Goal: Information Seeking & Learning: Learn about a topic

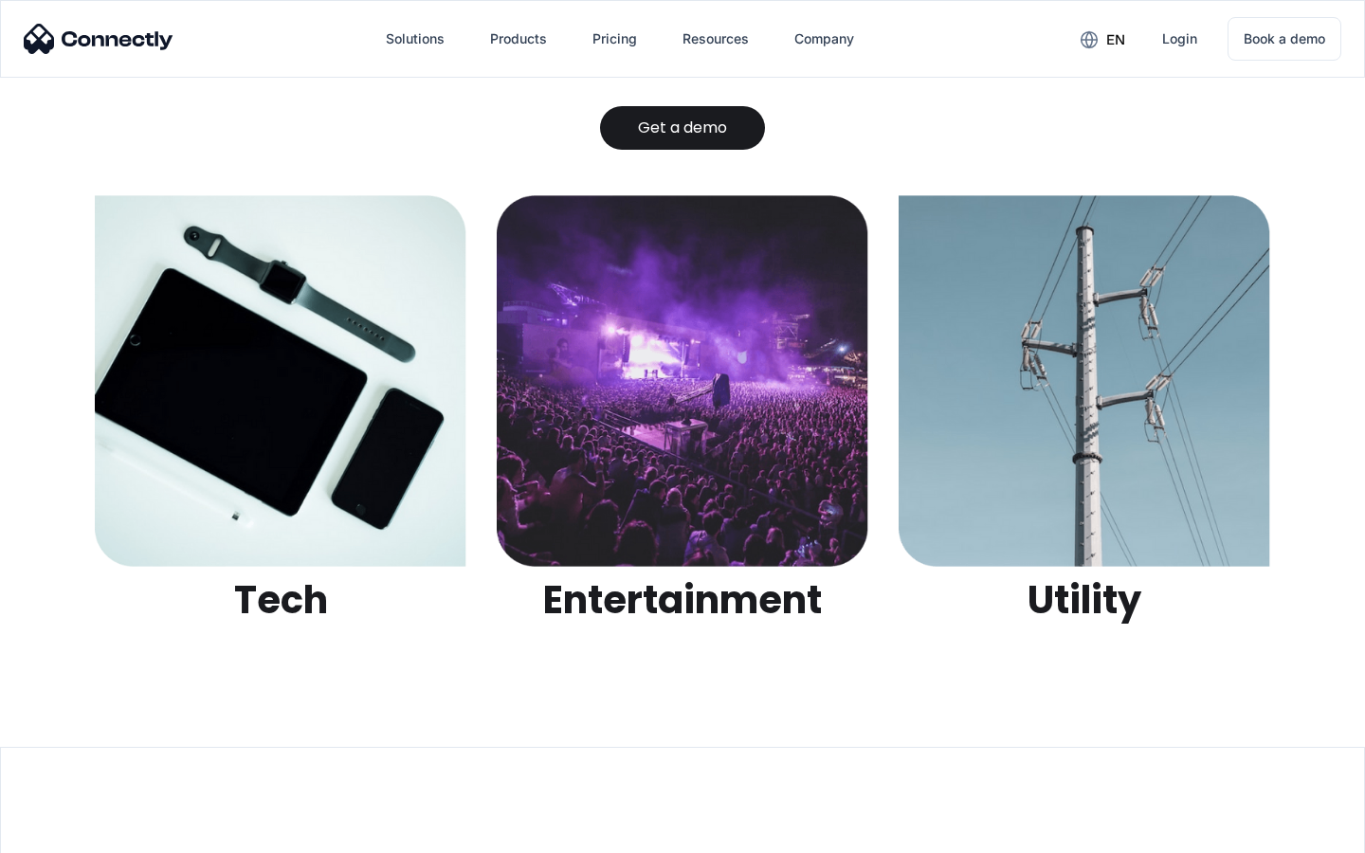
scroll to position [5979, 0]
